Goal: Task Accomplishment & Management: Use online tool/utility

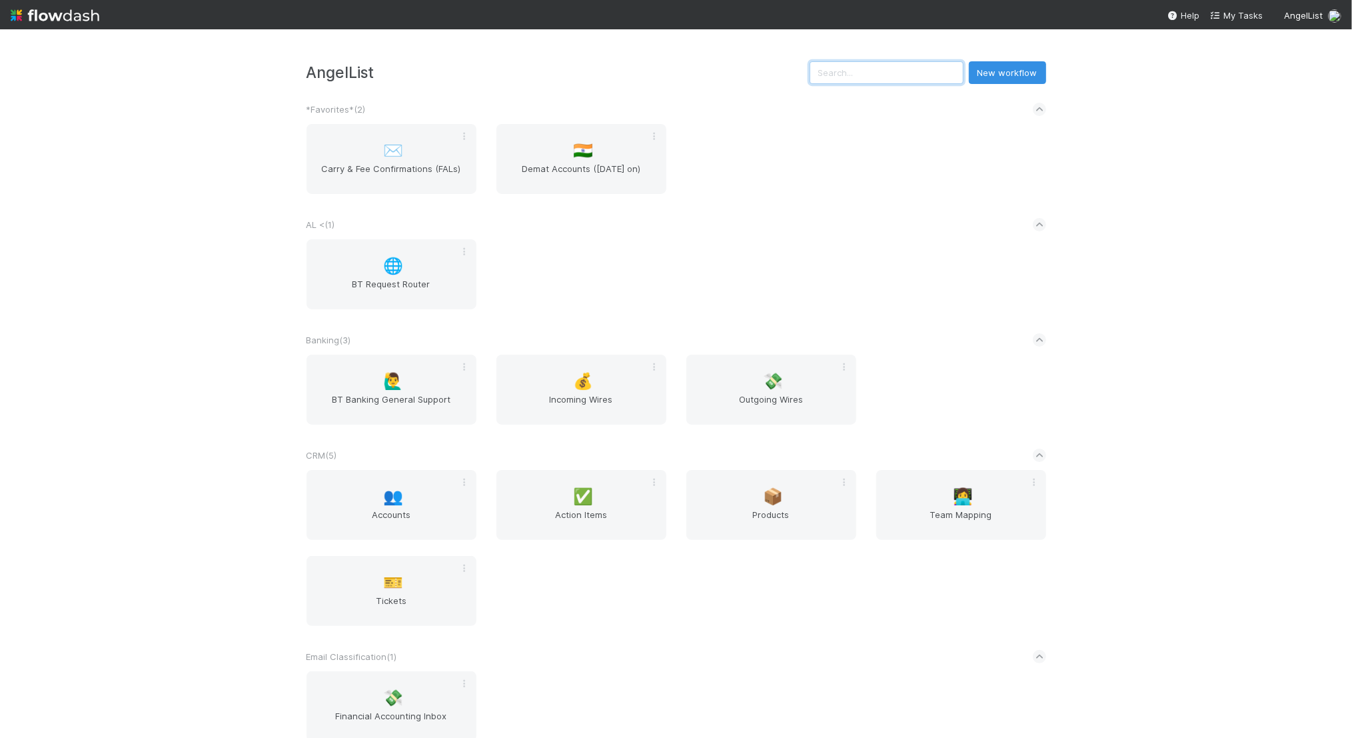
click at [932, 81] on input "text" at bounding box center [887, 72] width 154 height 23
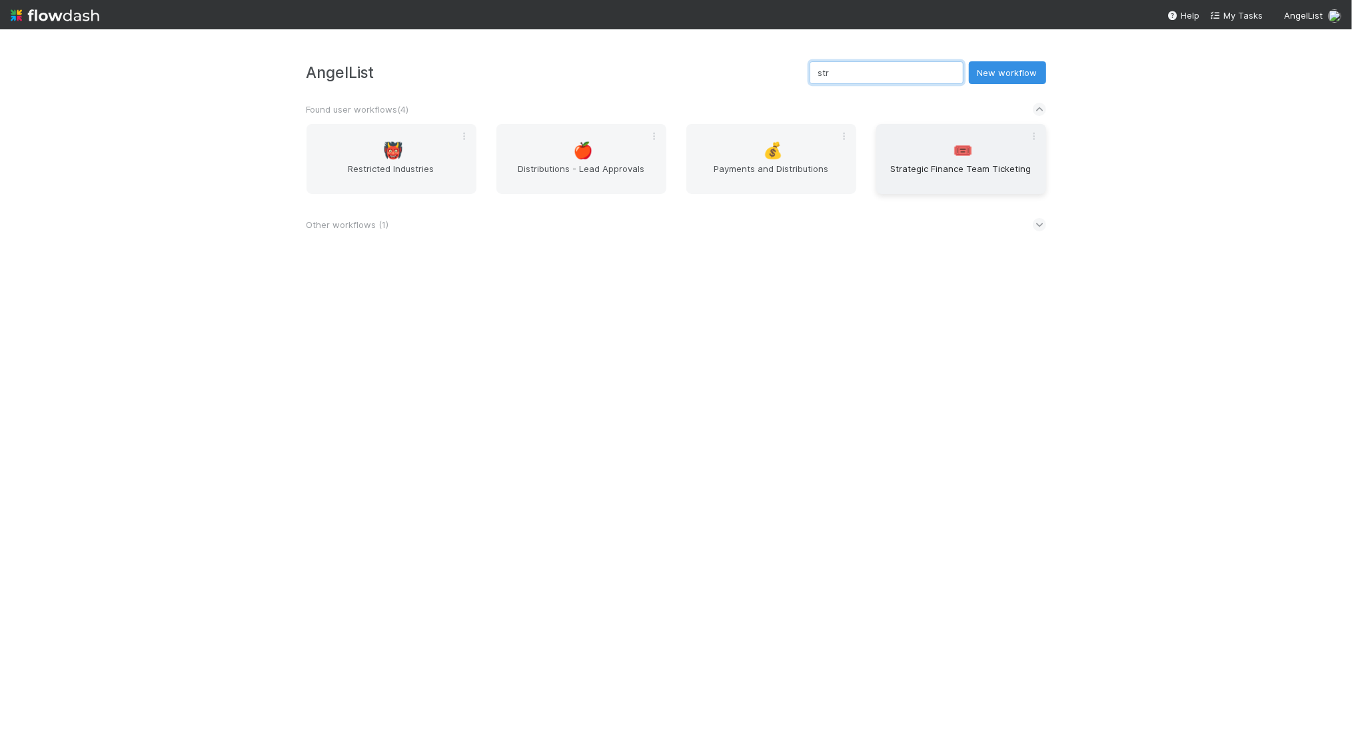
type input "str"
click at [957, 151] on span "🎟️" at bounding box center [963, 150] width 20 height 17
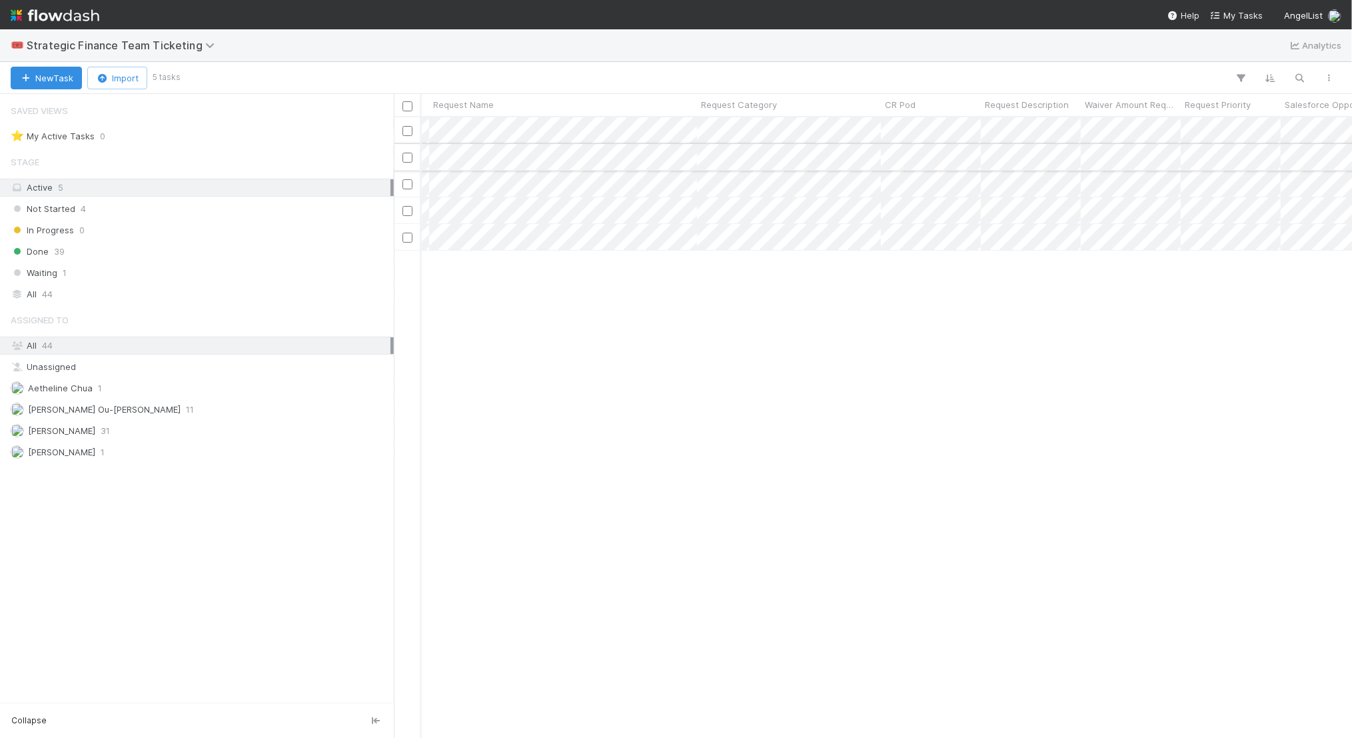
scroll to position [0, 467]
click at [629, 336] on div at bounding box center [676, 369] width 1352 height 738
click at [627, 338] on div "Gina Choi Not Started 8/21/25, 11:12:17 AM 8/21/25, 11:12:17 AM Derek Ou-Pontic…" at bounding box center [873, 427] width 958 height 620
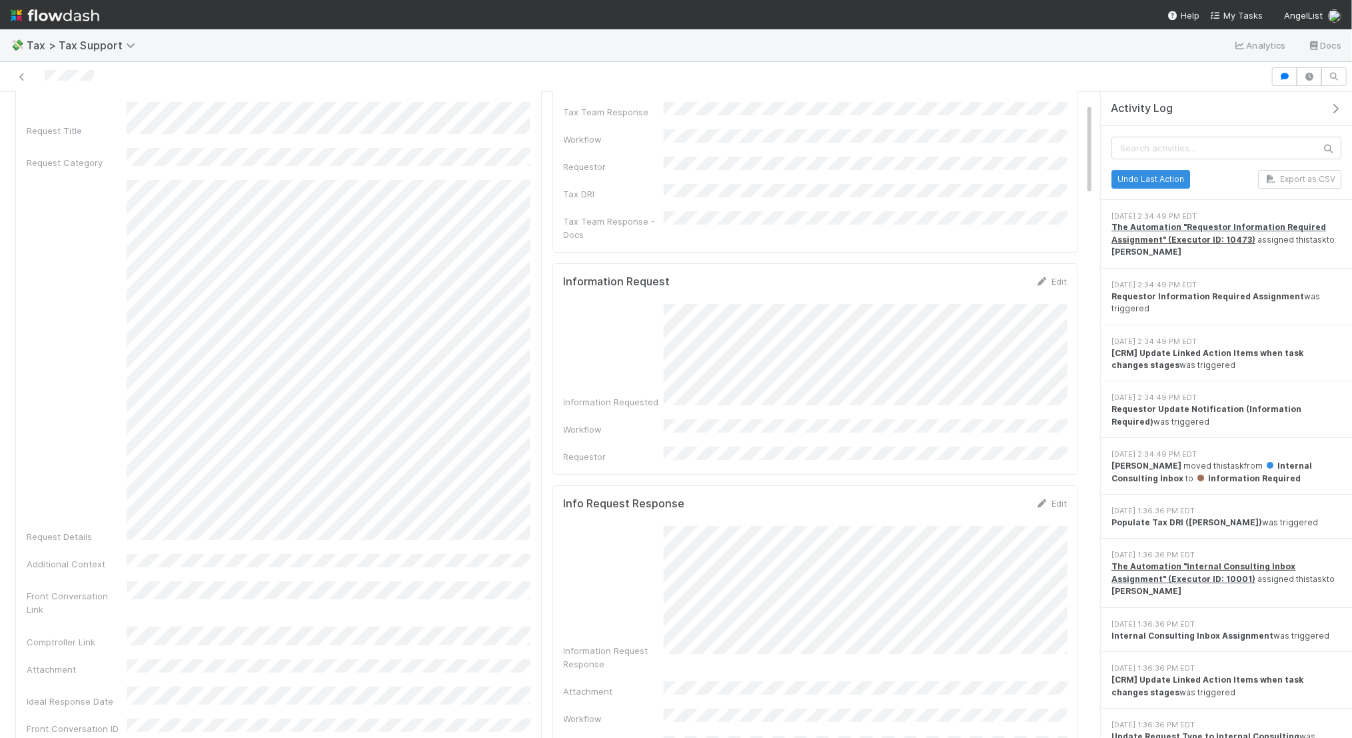
scroll to position [72, 0]
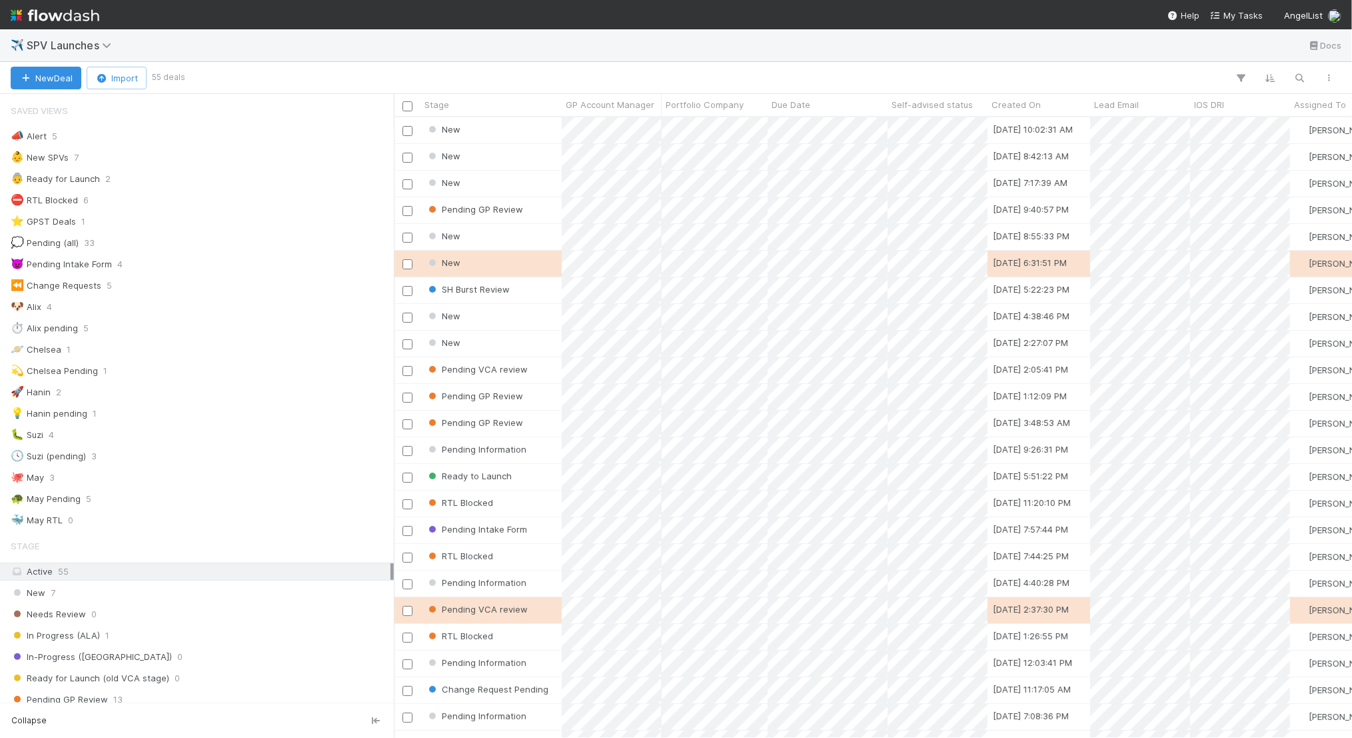
scroll to position [621, 958]
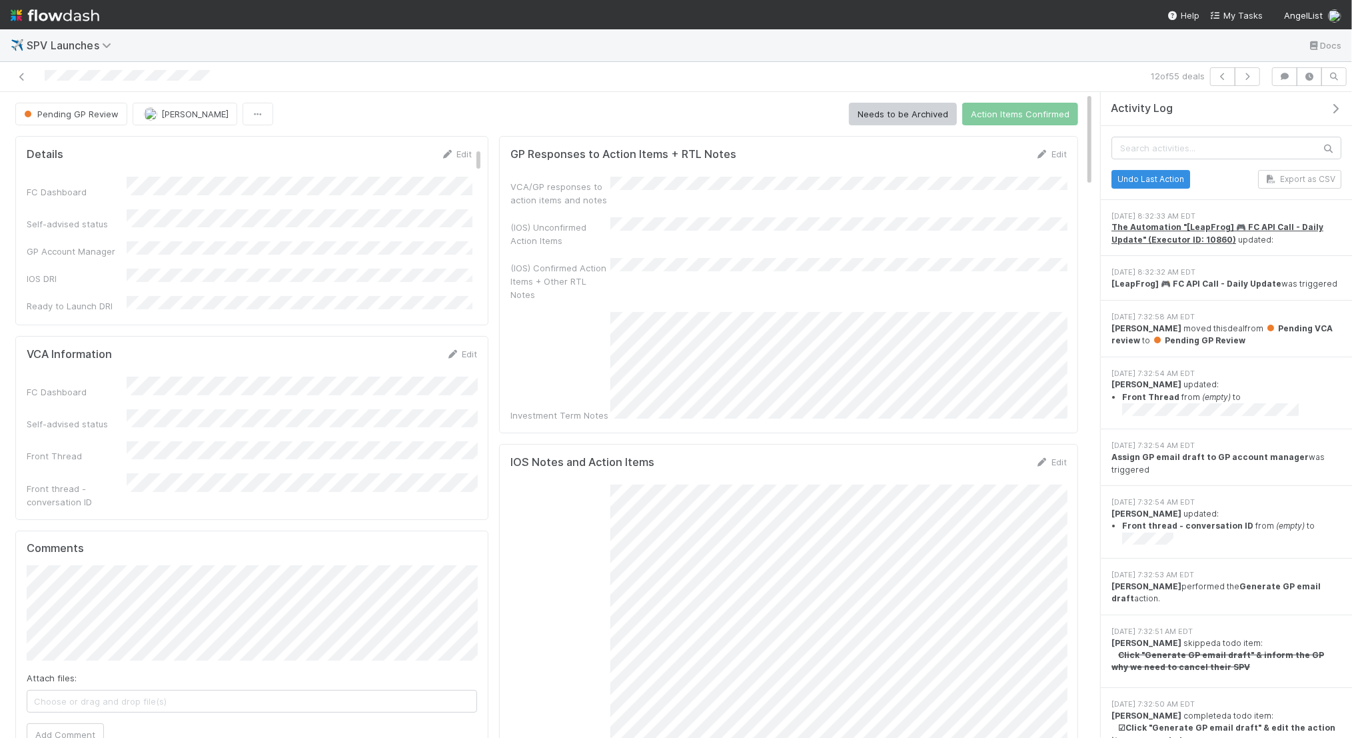
click at [746, 189] on div "VCA/GP responses to action items and notes" at bounding box center [789, 192] width 557 height 30
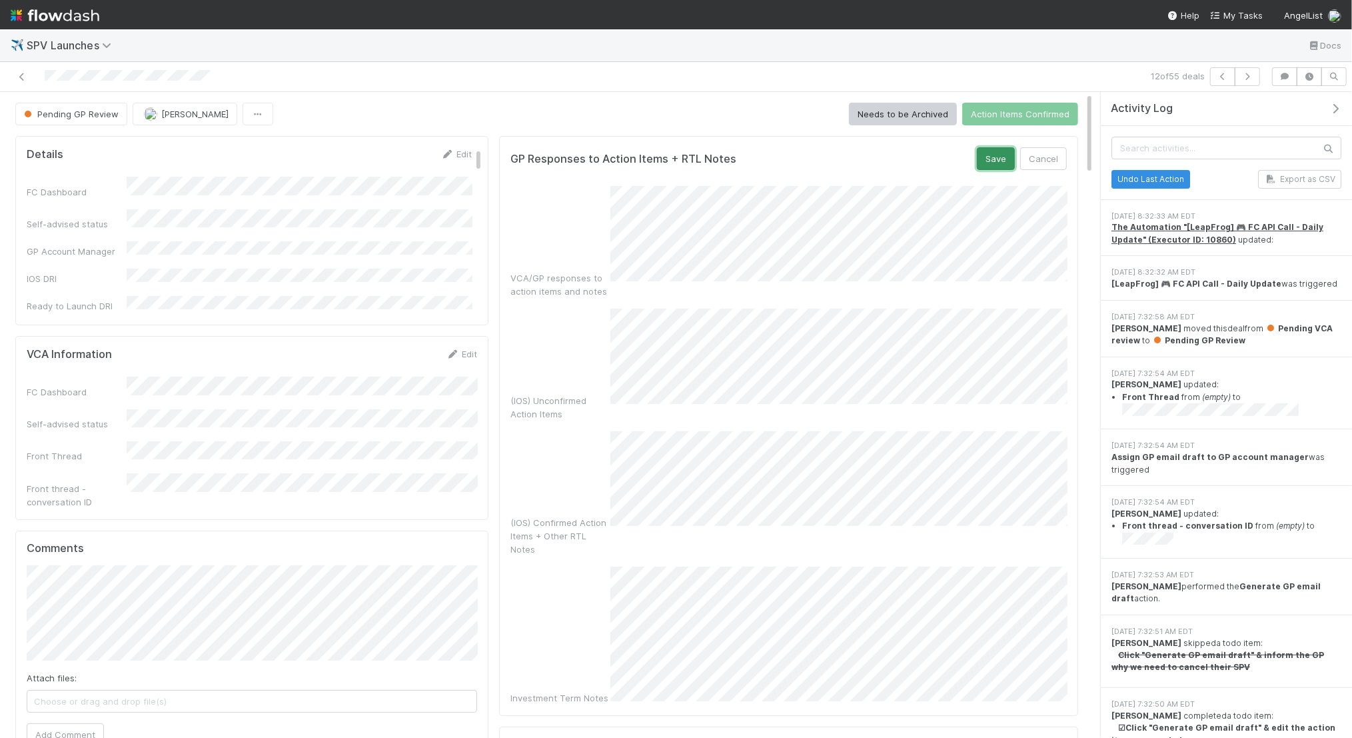
click at [984, 157] on button "Save" at bounding box center [996, 158] width 38 height 23
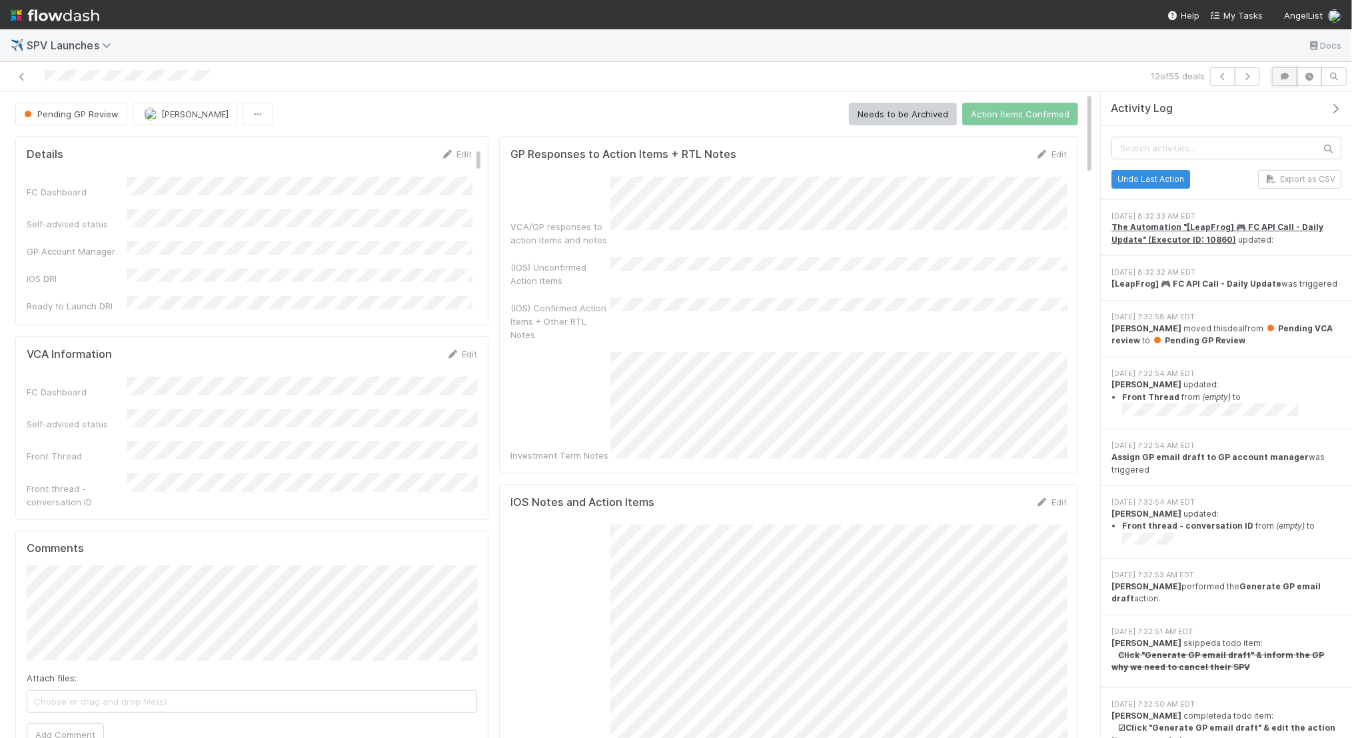
click at [1284, 80] on icon "button" at bounding box center [1284, 77] width 13 height 8
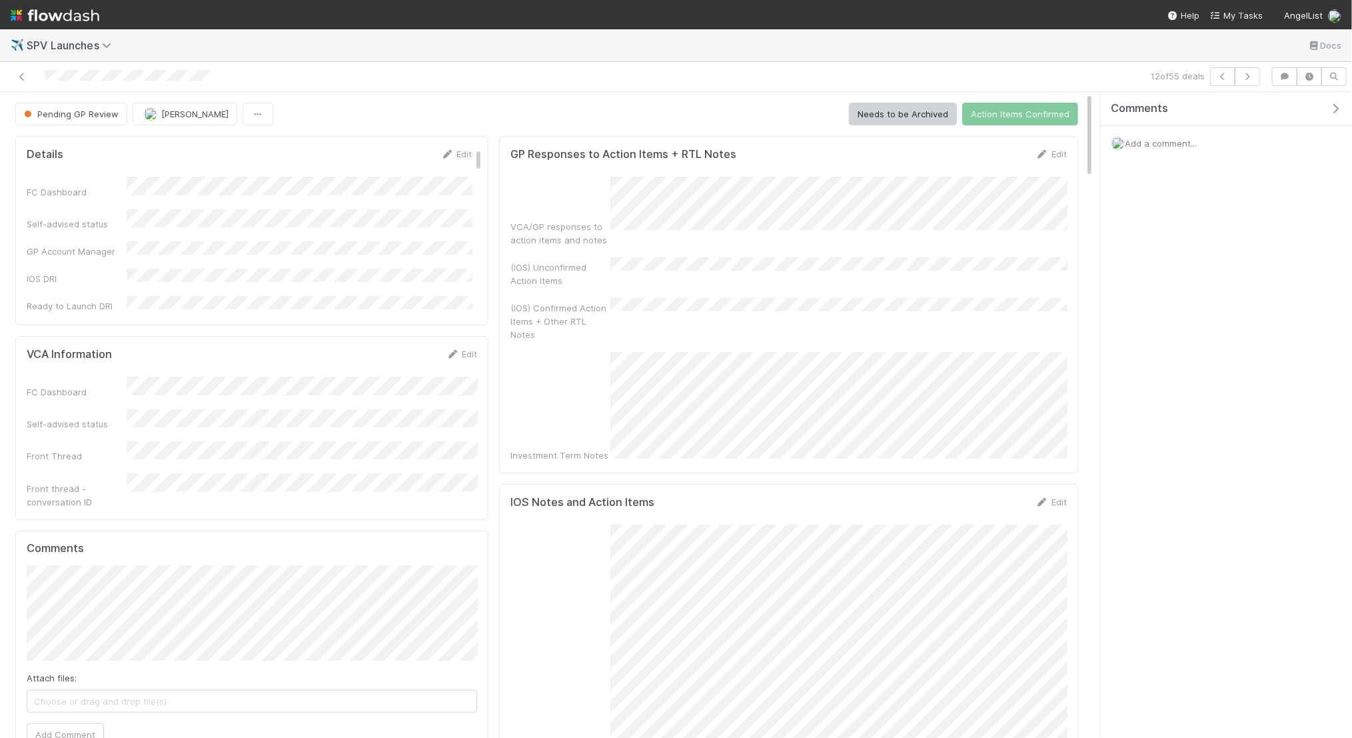
click at [1171, 138] on span "Add a comment..." at bounding box center [1161, 143] width 72 height 11
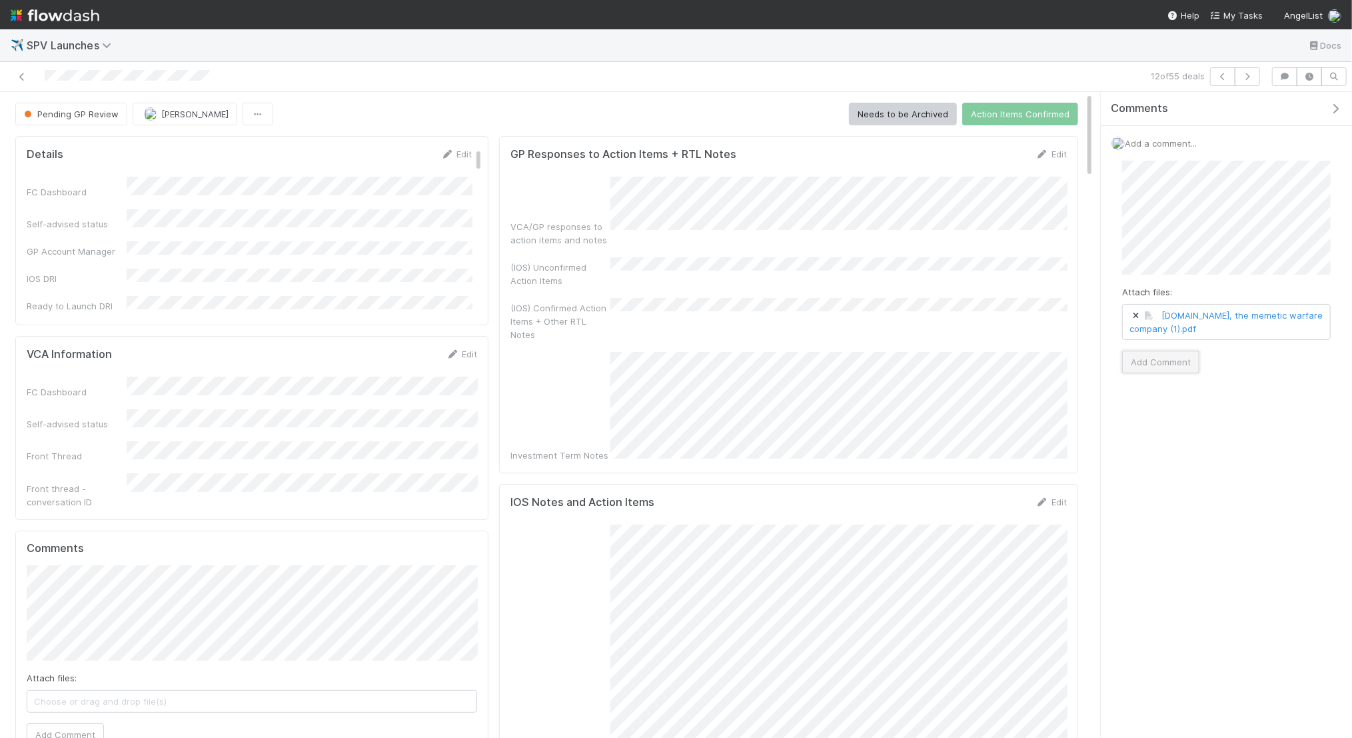
click at [1171, 366] on button "Add Comment" at bounding box center [1160, 362] width 77 height 23
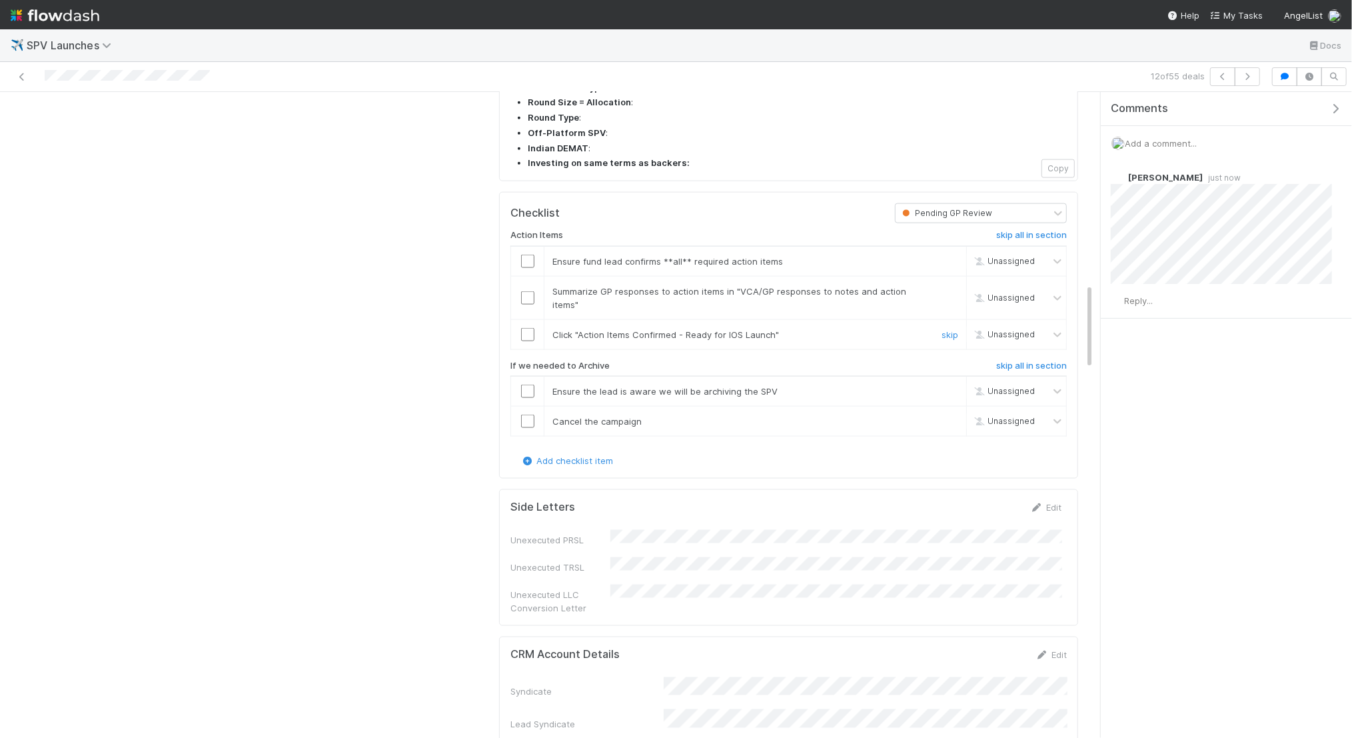
scroll to position [1434, 0]
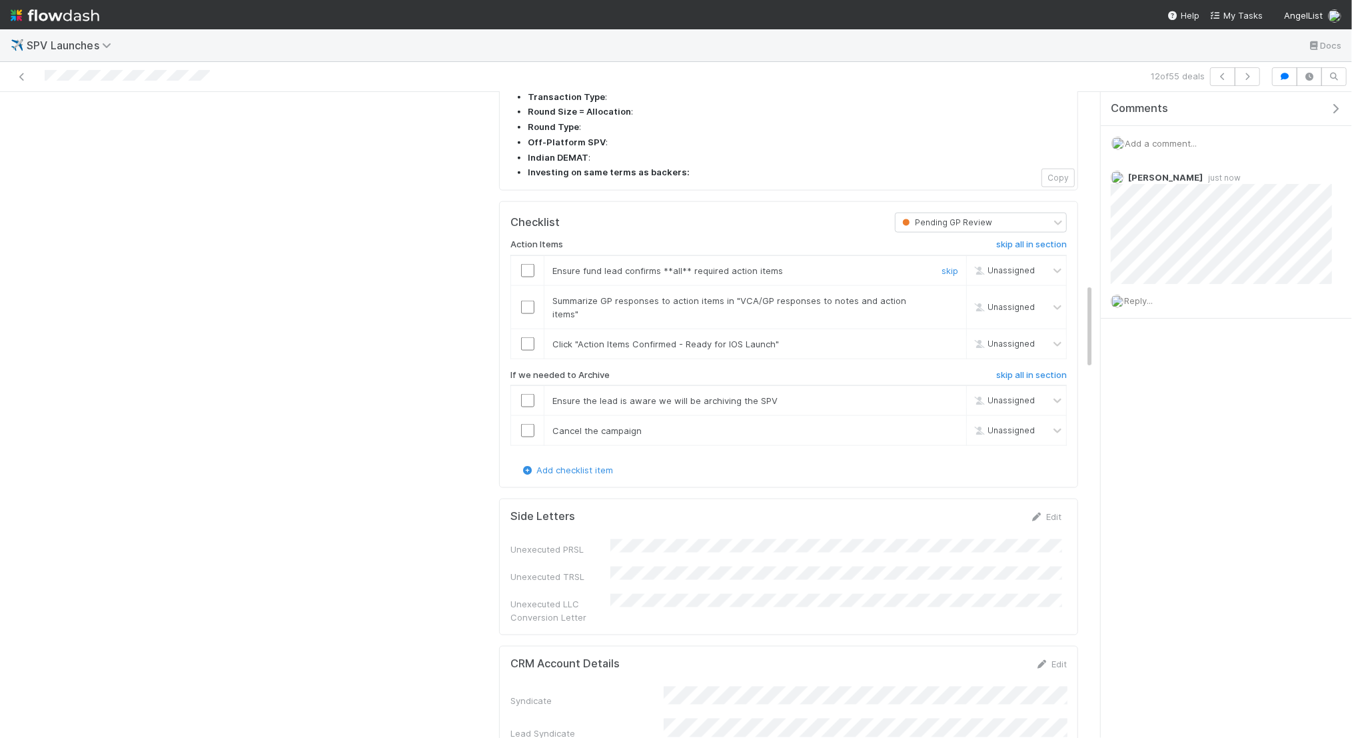
click at [529, 264] on input "checkbox" at bounding box center [527, 270] width 13 height 13
click at [525, 301] on input "checkbox" at bounding box center [527, 307] width 13 height 13
click at [529, 337] on input "checkbox" at bounding box center [527, 343] width 13 height 13
click at [529, 264] on input "checkbox" at bounding box center [527, 270] width 13 height 13
click at [529, 301] on input "checkbox" at bounding box center [527, 307] width 13 height 13
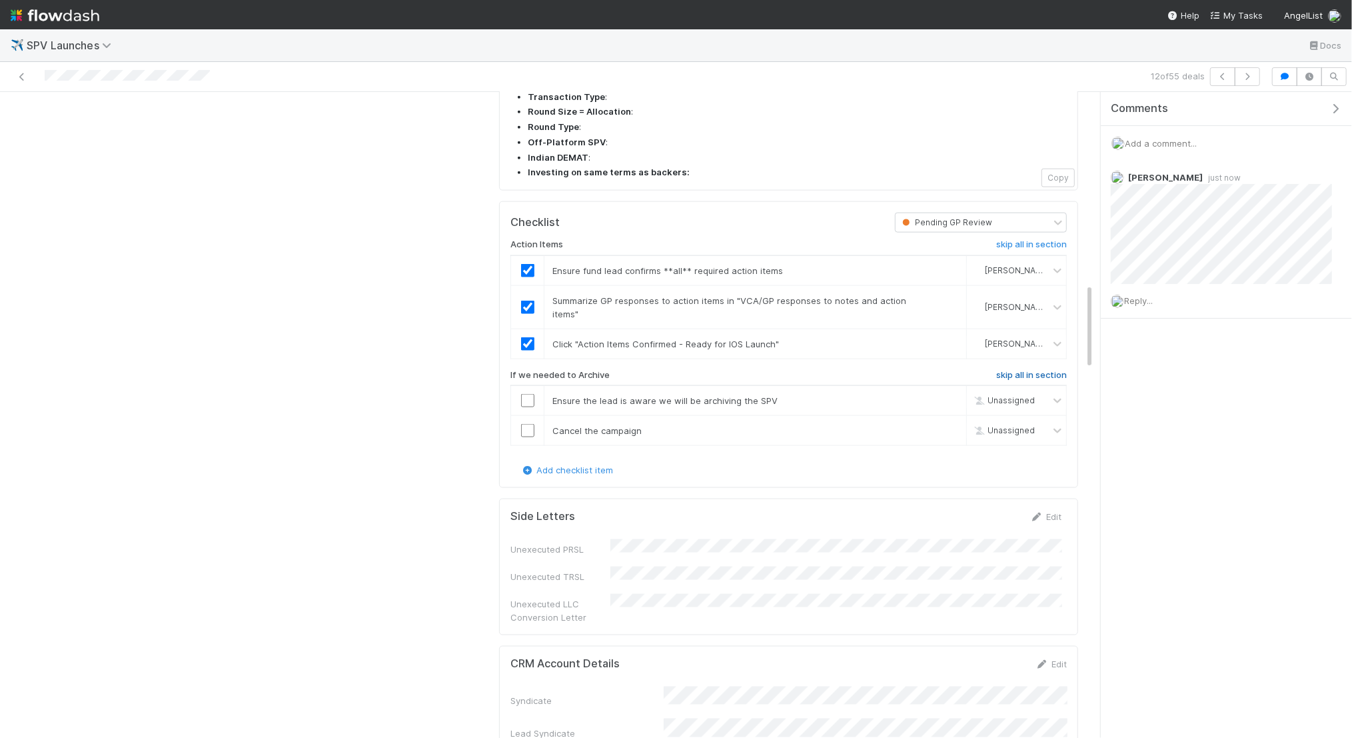
click at [1015, 370] on h6 "skip all in section" at bounding box center [1031, 375] width 71 height 11
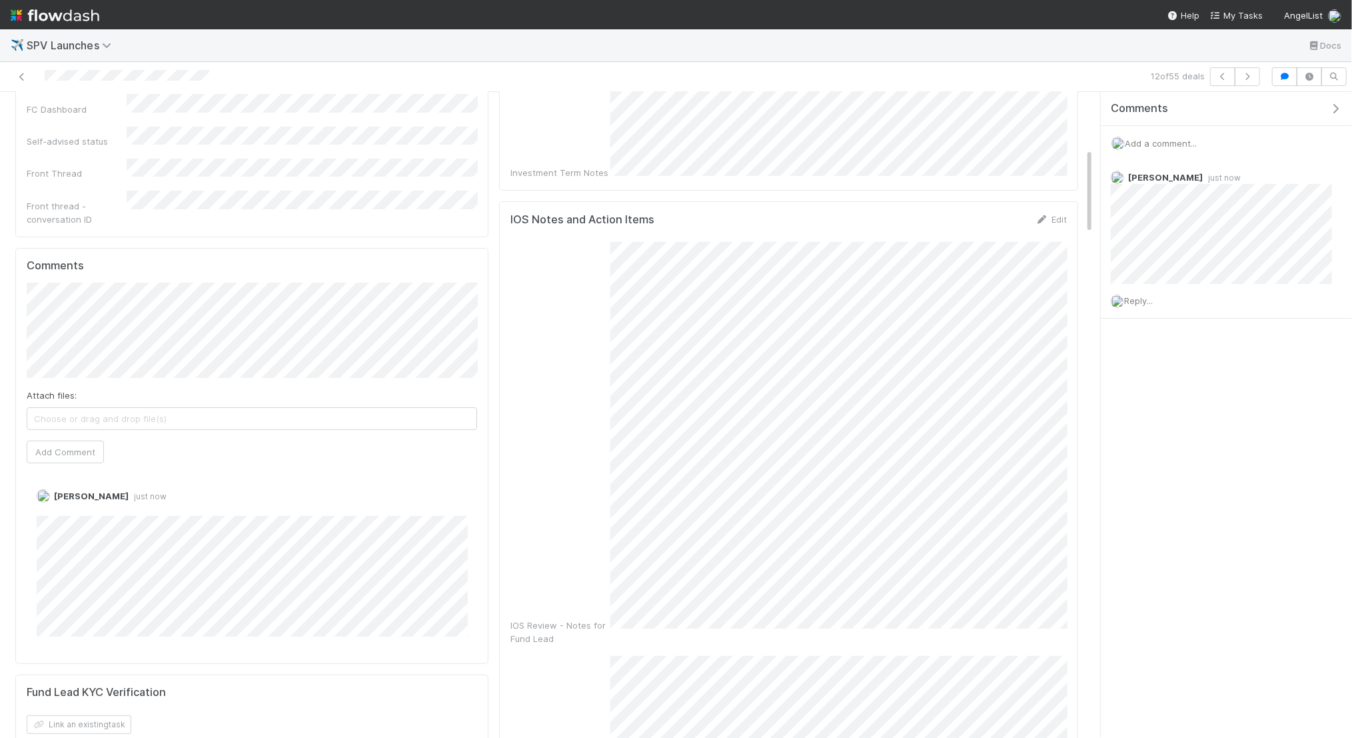
scroll to position [0, 0]
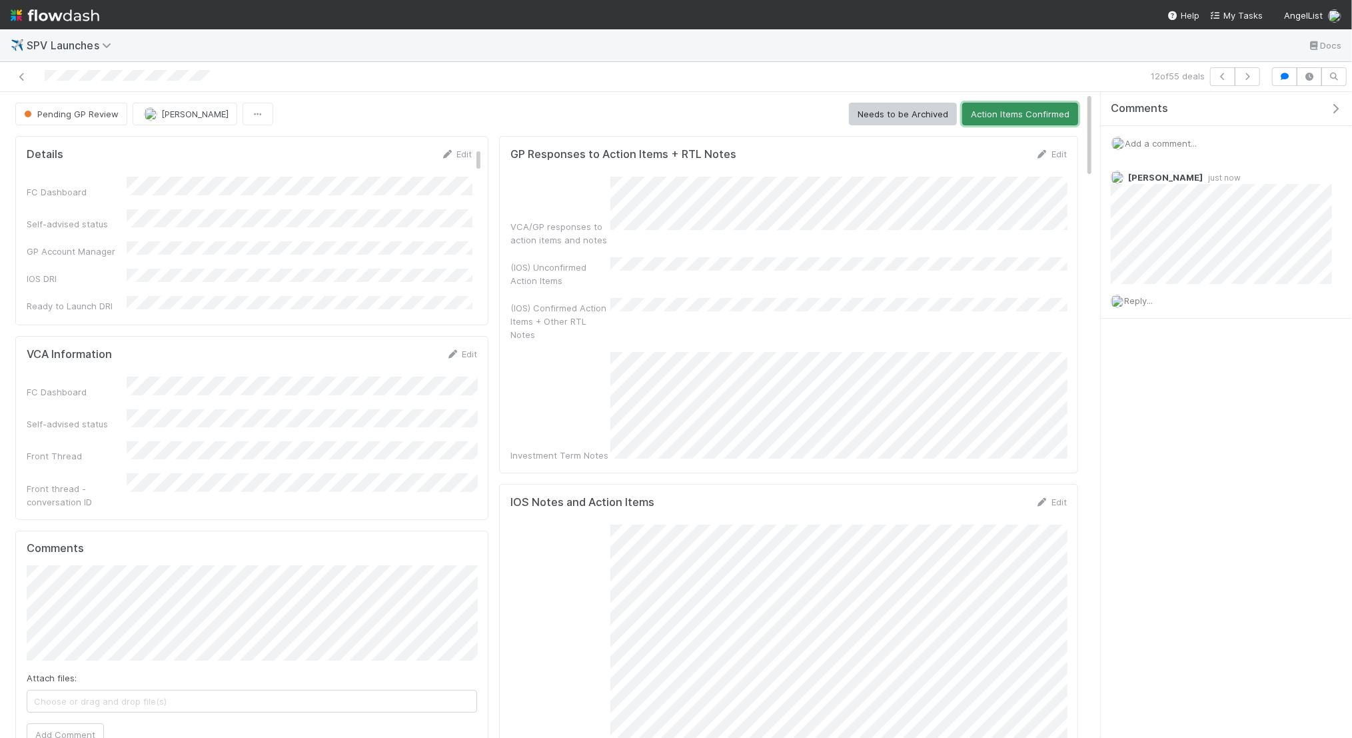
click at [1037, 105] on button "Action Items Confirmed" at bounding box center [1020, 114] width 116 height 23
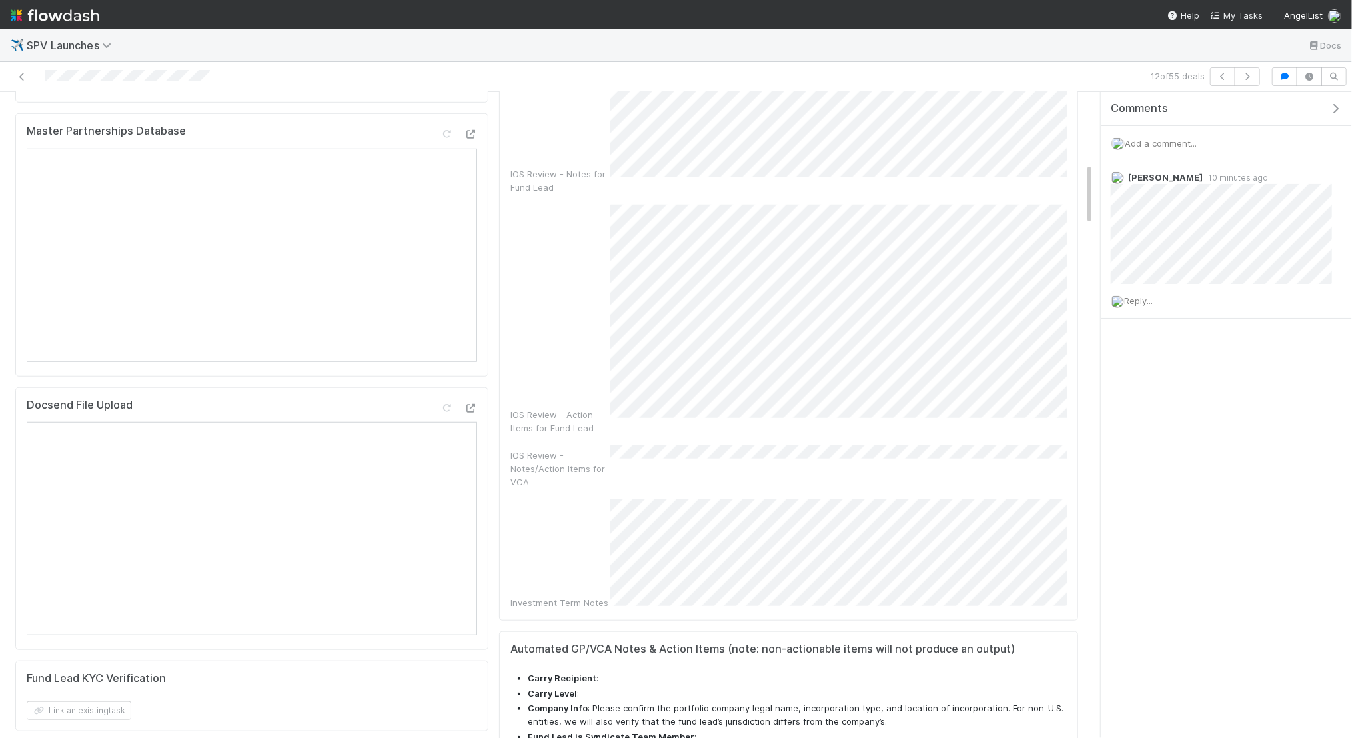
scroll to position [733, 0]
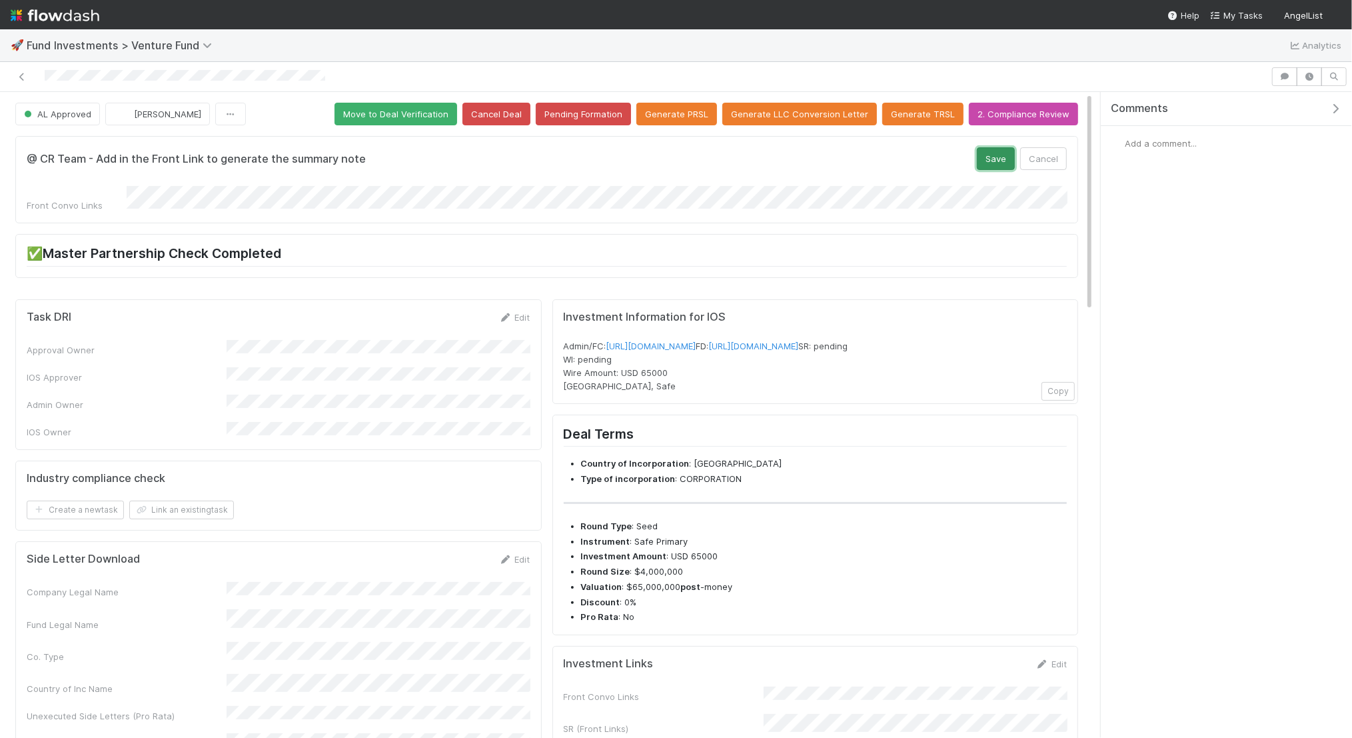
click at [998, 147] on button "Save" at bounding box center [996, 158] width 38 height 23
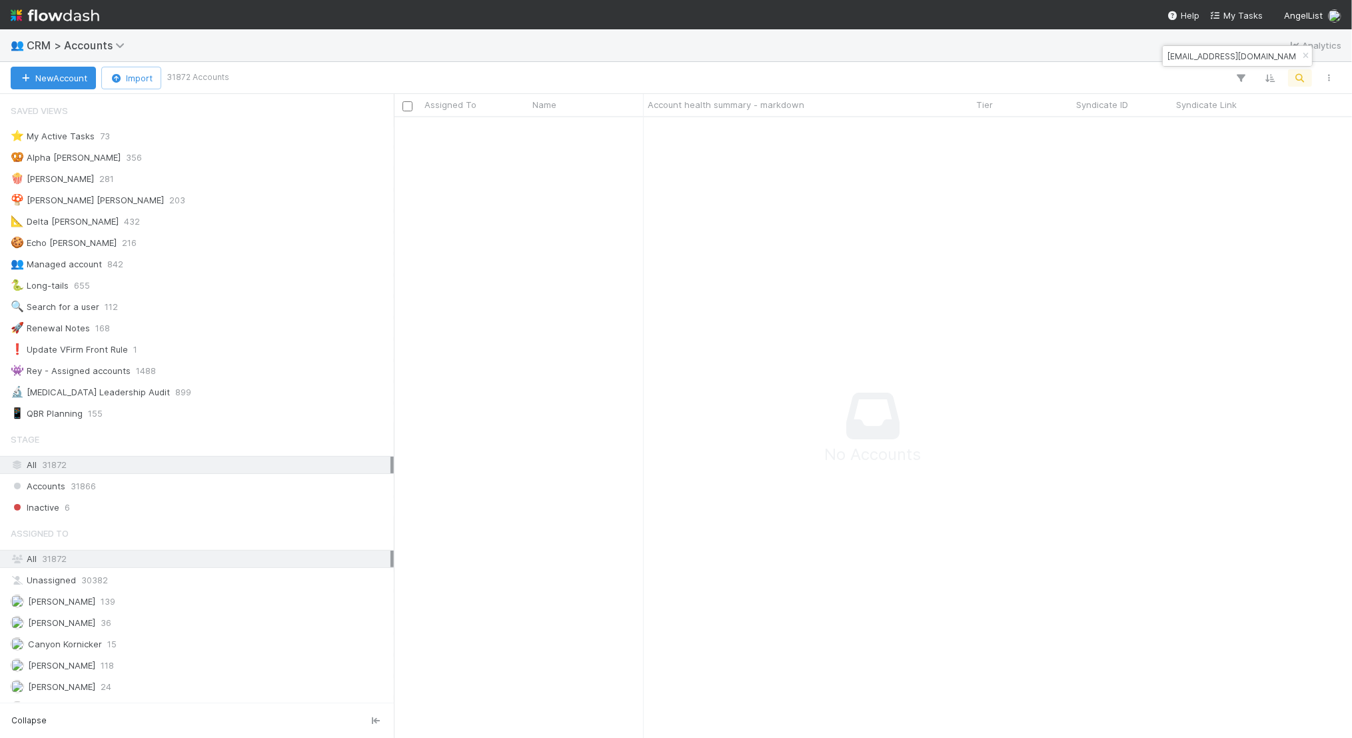
scroll to position [621, 958]
drag, startPoint x: 1192, startPoint y: 58, endPoint x: 1166, endPoint y: 51, distance: 26.8
click at [1166, 51] on input "rauten@acecap.com" at bounding box center [1231, 56] width 133 height 16
type input "@acecap.com"
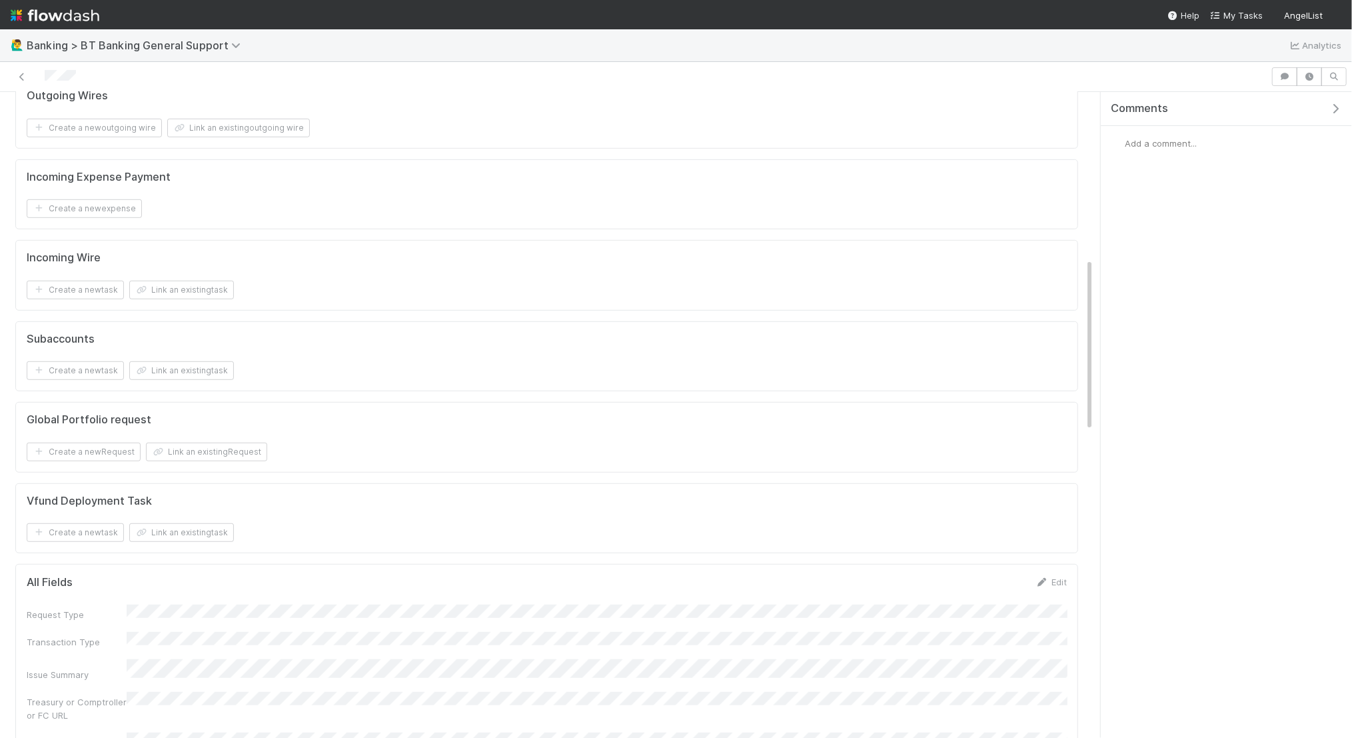
scroll to position [784, 0]
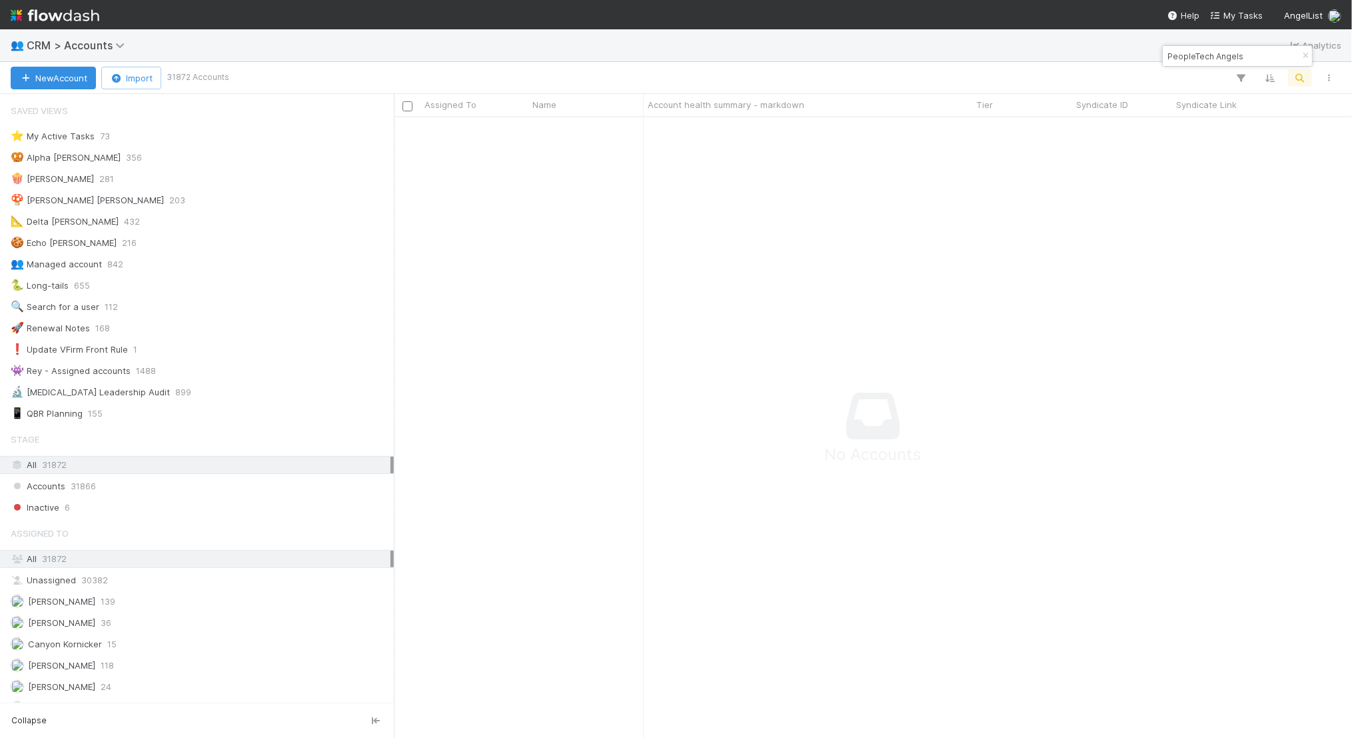
scroll to position [621, 958]
type input "PeopleTech Angels"
click at [1302, 55] on icon "button" at bounding box center [1305, 56] width 13 height 8
type input "peopletechinvest"
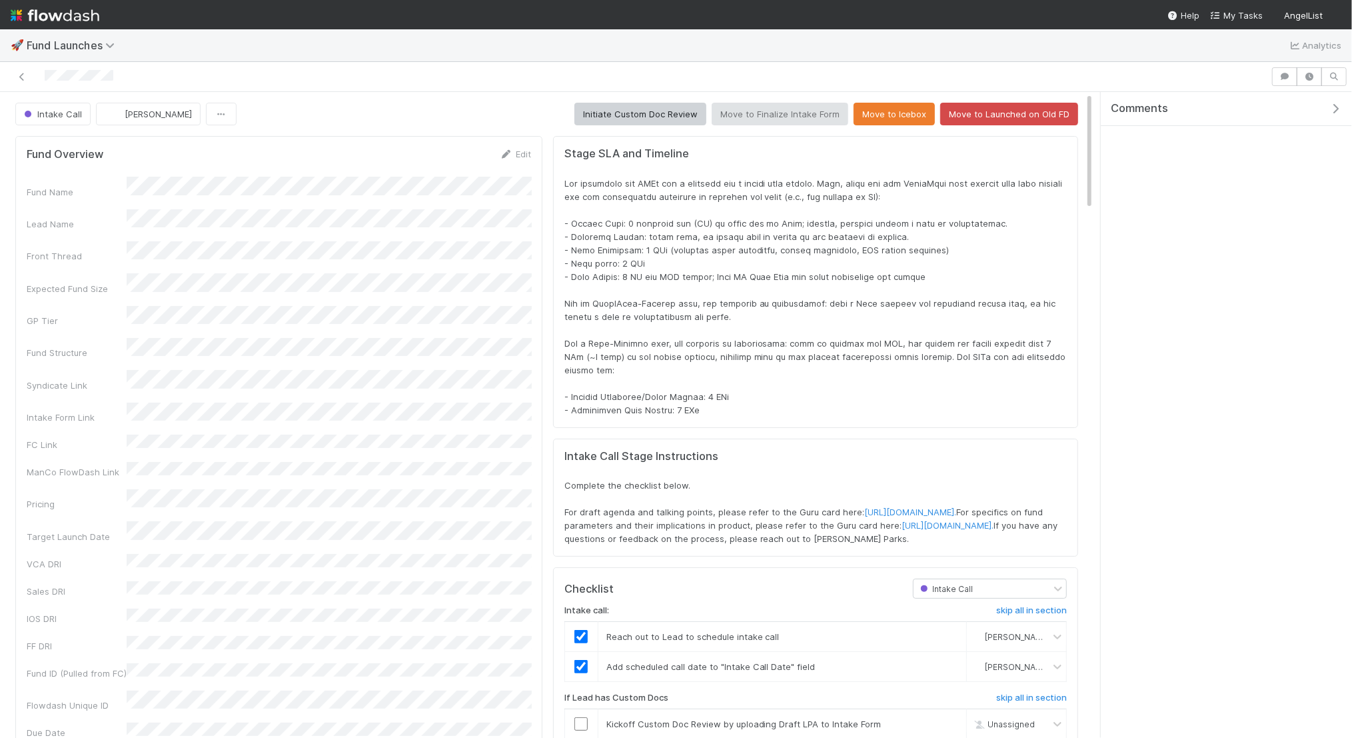
scroll to position [271, 1041]
